Goal: Transaction & Acquisition: Subscribe to service/newsletter

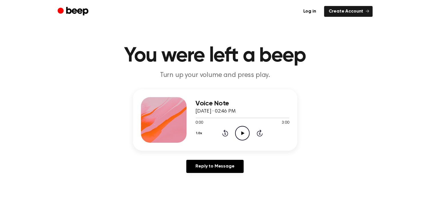
click at [243, 133] on icon at bounding box center [242, 133] width 3 height 4
click at [241, 134] on icon at bounding box center [242, 133] width 3 height 4
click at [241, 132] on icon "Play Audio" at bounding box center [242, 133] width 15 height 15
drag, startPoint x: 286, startPoint y: 118, endPoint x: 280, endPoint y: 117, distance: 6.4
click at [280, 117] on div at bounding box center [242, 117] width 93 height 5
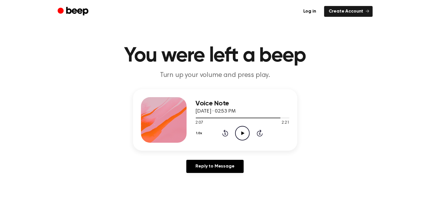
click at [241, 134] on icon "Play Audio" at bounding box center [242, 133] width 15 height 15
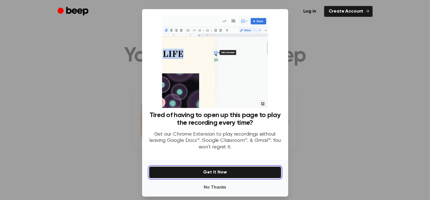
click at [215, 175] on button "Get It Now" at bounding box center [215, 172] width 132 height 12
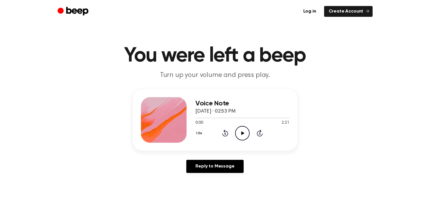
click at [241, 129] on icon "Play Audio" at bounding box center [242, 133] width 15 height 15
click at [248, 133] on icon "Play Audio" at bounding box center [242, 133] width 15 height 15
drag, startPoint x: 245, startPoint y: 135, endPoint x: 241, endPoint y: 88, distance: 46.3
click at [245, 135] on icon "Pause Audio" at bounding box center [242, 133] width 15 height 15
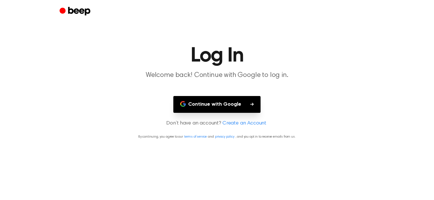
click at [236, 124] on link "Create an Account" at bounding box center [244, 124] width 44 height 8
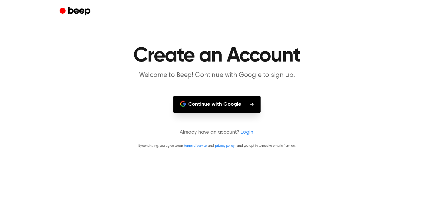
click at [245, 133] on link "Login" at bounding box center [246, 133] width 13 height 8
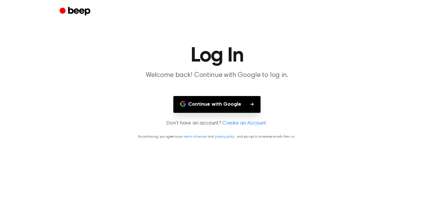
click at [240, 103] on button "Continue with Google" at bounding box center [216, 104] width 87 height 17
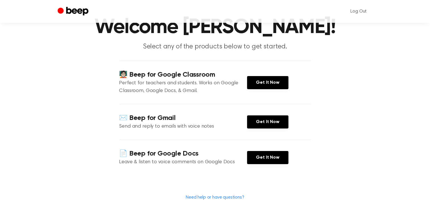
scroll to position [57, 0]
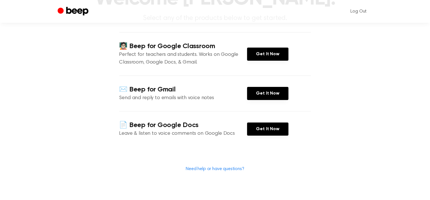
click at [220, 169] on link "Need help or have questions?" at bounding box center [215, 169] width 58 height 5
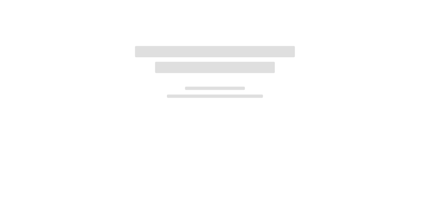
scroll to position [59, 0]
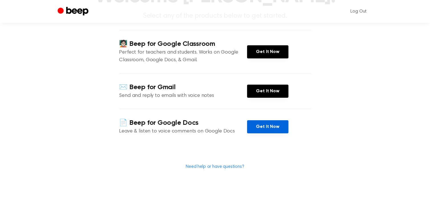
click at [265, 127] on link "Get It Now" at bounding box center [267, 126] width 41 height 13
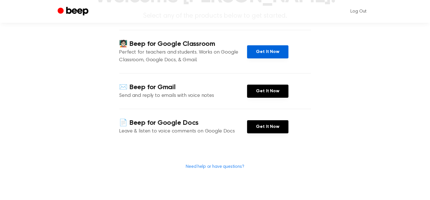
click at [278, 47] on link "Get It Now" at bounding box center [267, 51] width 41 height 13
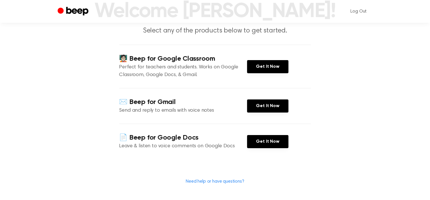
scroll to position [57, 0]
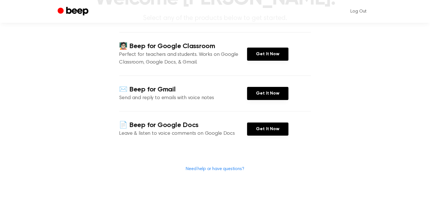
click at [208, 169] on link "Need help or have questions?" at bounding box center [215, 169] width 58 height 5
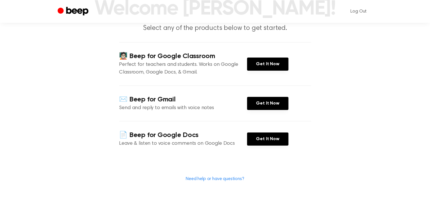
scroll to position [57, 0]
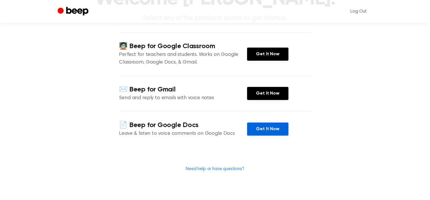
click at [261, 130] on link "Get It Now" at bounding box center [267, 129] width 41 height 13
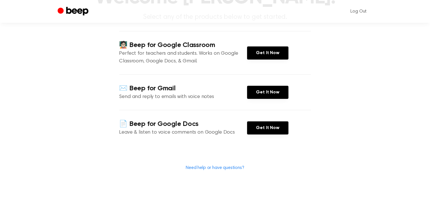
scroll to position [56, 0]
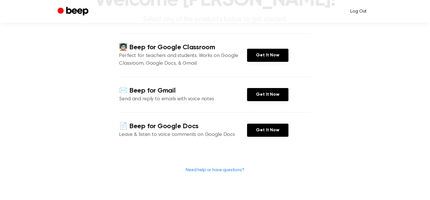
click at [360, 13] on link "Log Out" at bounding box center [359, 12] width 28 height 14
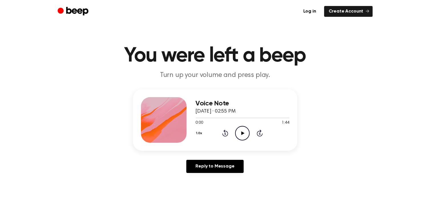
click at [243, 137] on icon "Play Audio" at bounding box center [242, 133] width 15 height 15
click at [241, 130] on icon "Pause Audio" at bounding box center [242, 133] width 15 height 15
